Goal: Task Accomplishment & Management: Manage account settings

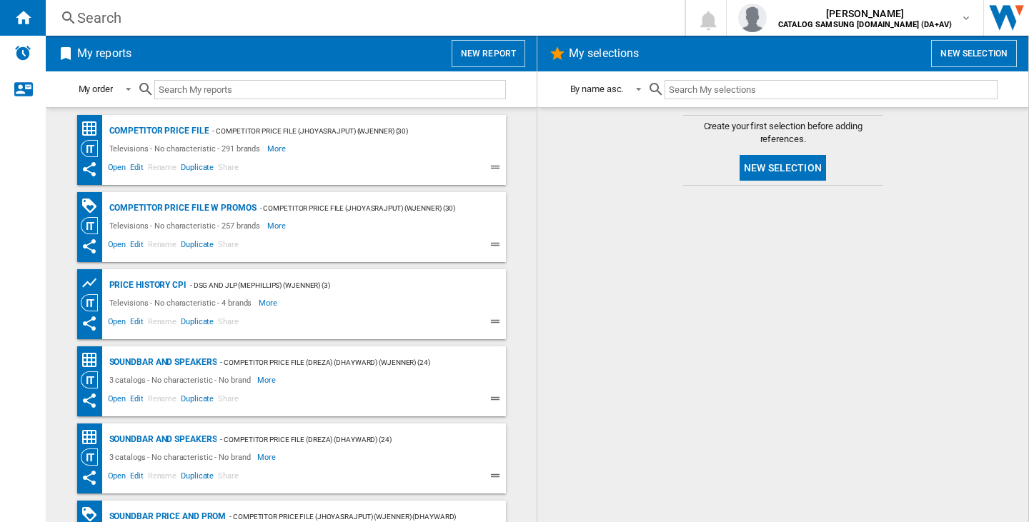
click at [715, 317] on div at bounding box center [783, 354] width 462 height 322
click at [537, 256] on div "My reports New report My order My order By report type By name asc. By name des…" at bounding box center [292, 279] width 492 height 487
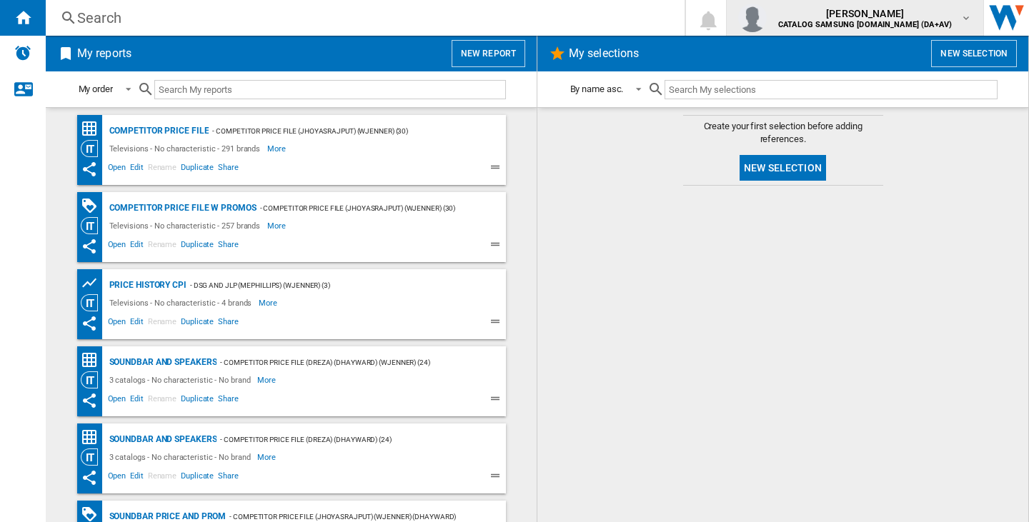
click at [838, 24] on b "CATALOG SAMSUNG [DOMAIN_NAME] (DA+AV)" at bounding box center [865, 24] width 174 height 9
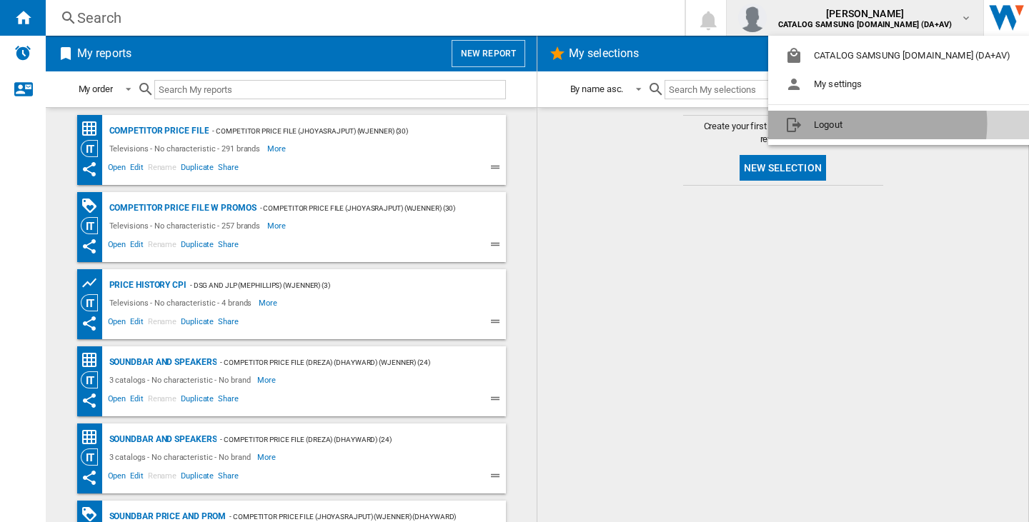
click at [868, 124] on button "Logout" at bounding box center [900, 125] width 265 height 29
